Goal: Task Accomplishment & Management: Use online tool/utility

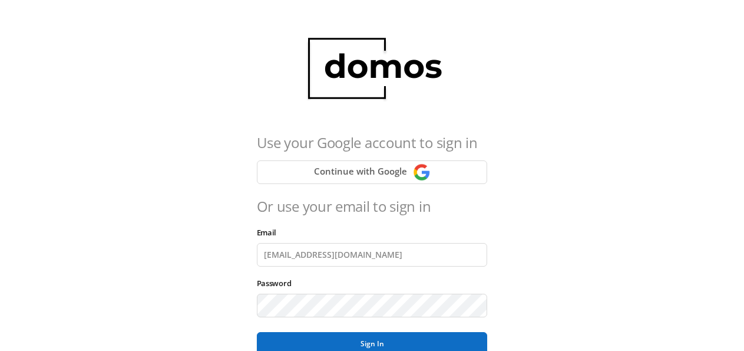
scroll to position [123, 0]
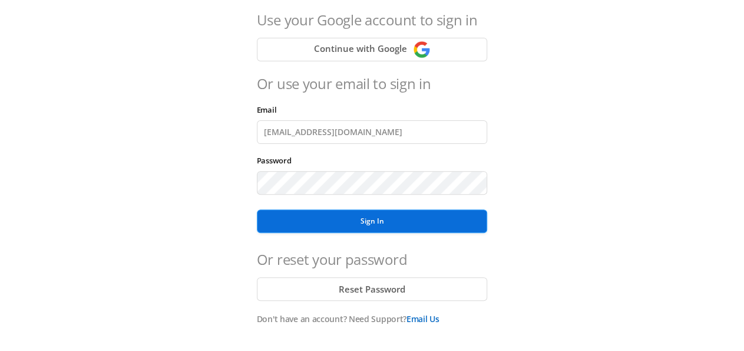
click at [368, 220] on button "Sign In" at bounding box center [372, 221] width 231 height 24
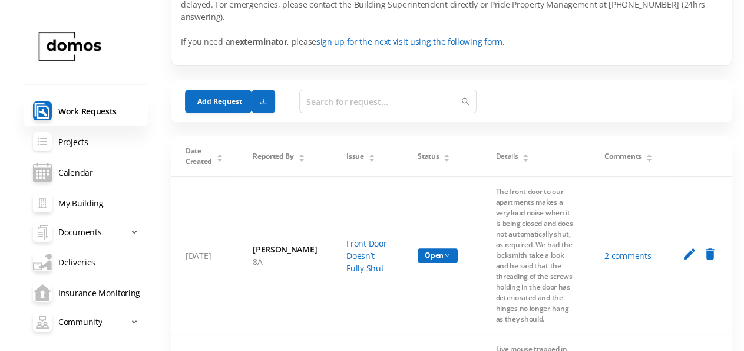
click at [75, 142] on link "Projects" at bounding box center [86, 141] width 124 height 31
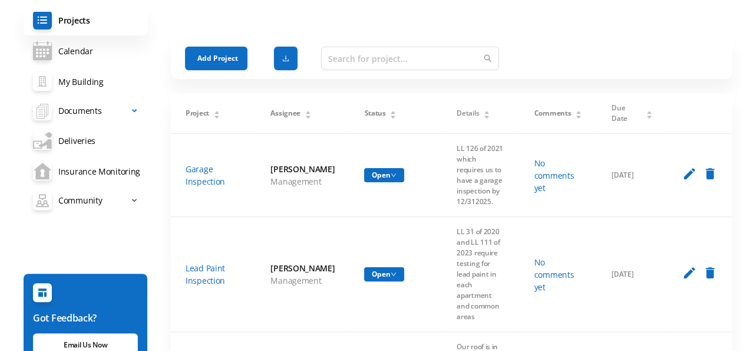
scroll to position [132, 0]
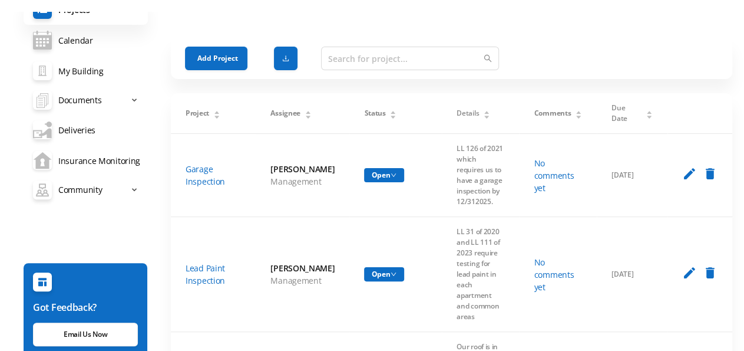
click at [96, 159] on link "Insurance Monitoring" at bounding box center [86, 160] width 124 height 31
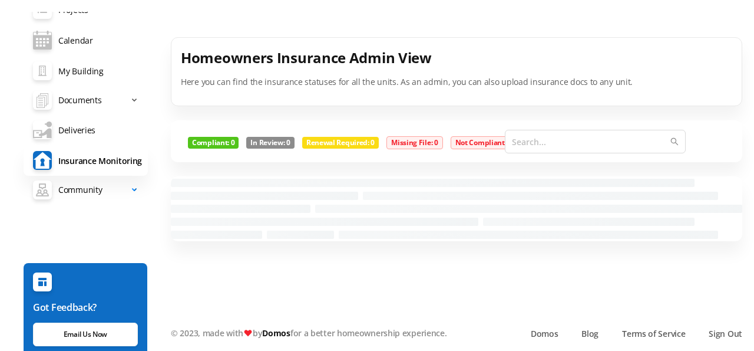
click at [93, 190] on span "Community" at bounding box center [80, 190] width 44 height 24
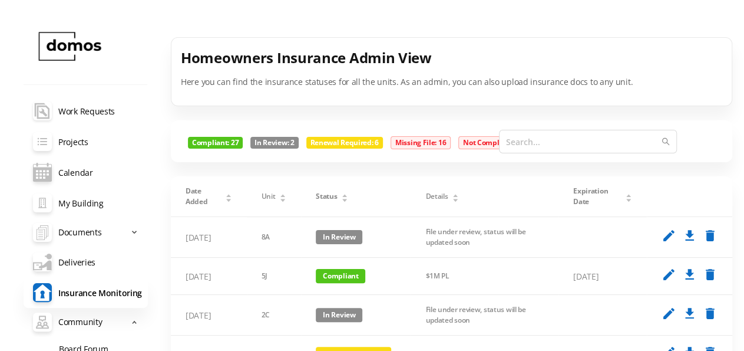
click at [90, 114] on link "maintenance-documents Work Requests" at bounding box center [86, 110] width 124 height 31
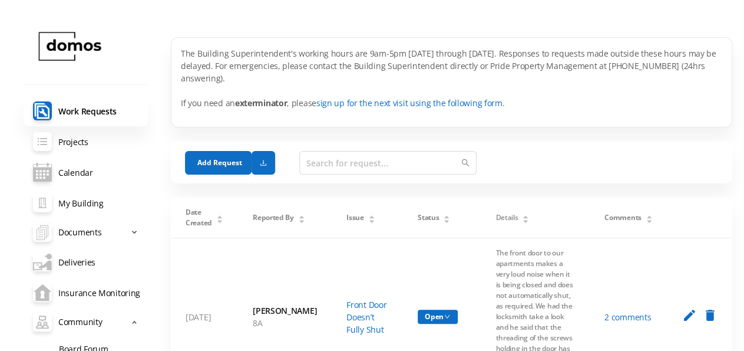
scroll to position [61, 0]
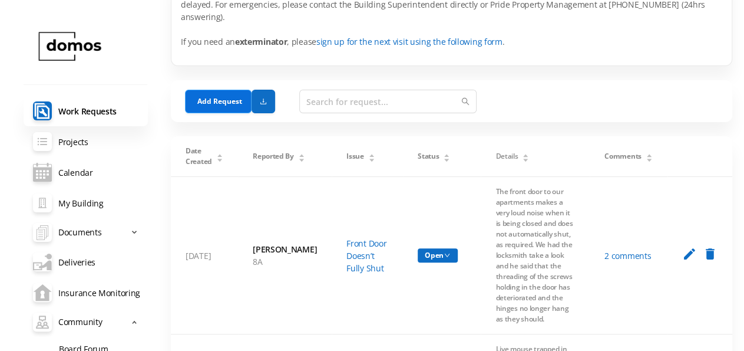
click at [225, 91] on button "Add Request" at bounding box center [218, 102] width 67 height 24
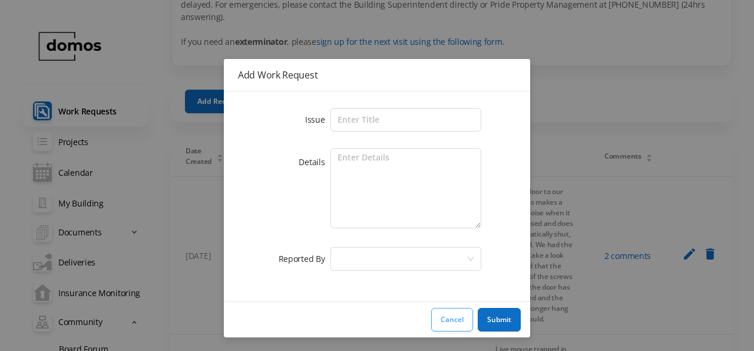
click at [463, 315] on button "Cancel" at bounding box center [452, 320] width 42 height 24
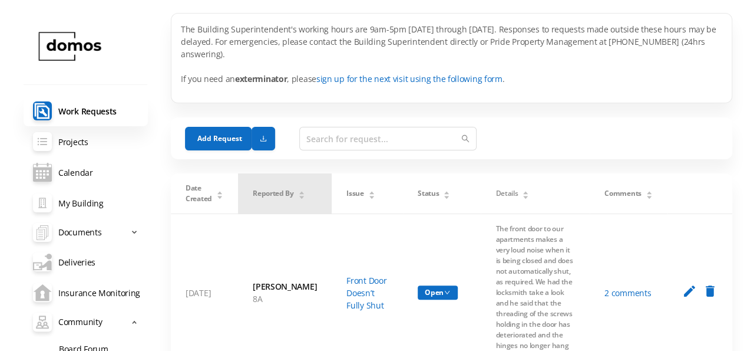
scroll to position [0, 0]
